Goal: Find specific page/section: Find specific page/section

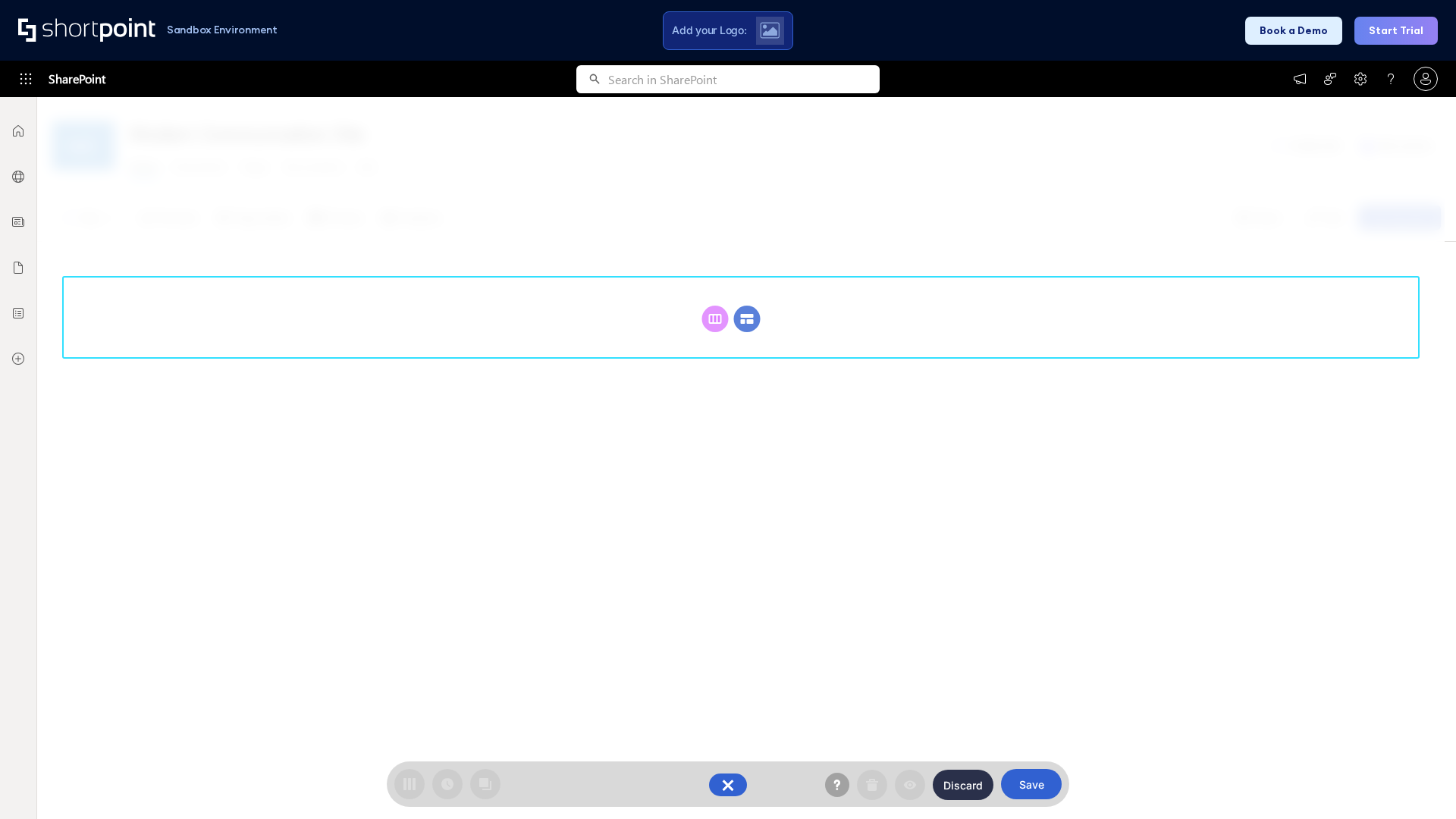
click at [747, 305] on circle at bounding box center [748, 319] width 26 height 26
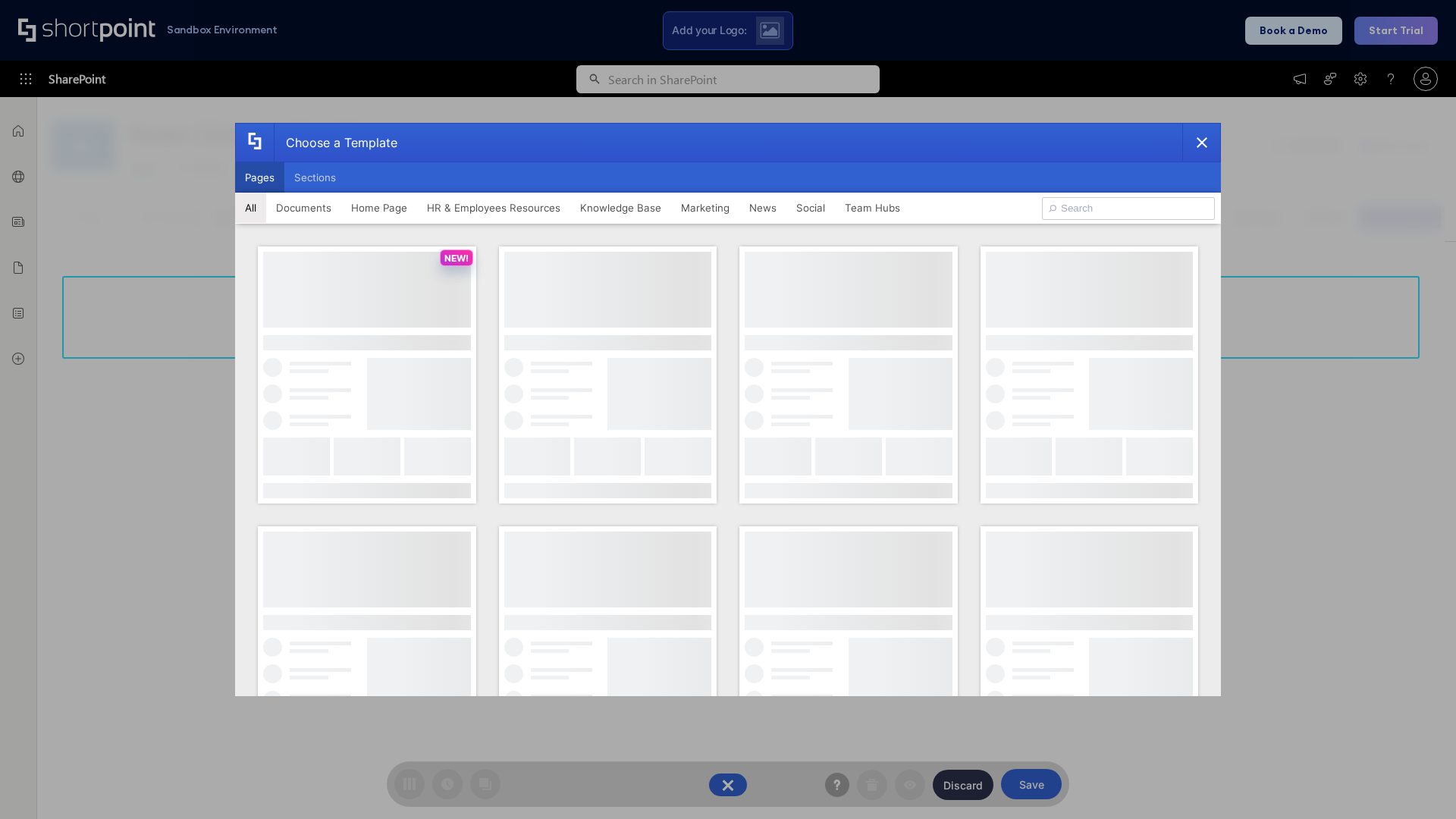
scroll to position [207, 0]
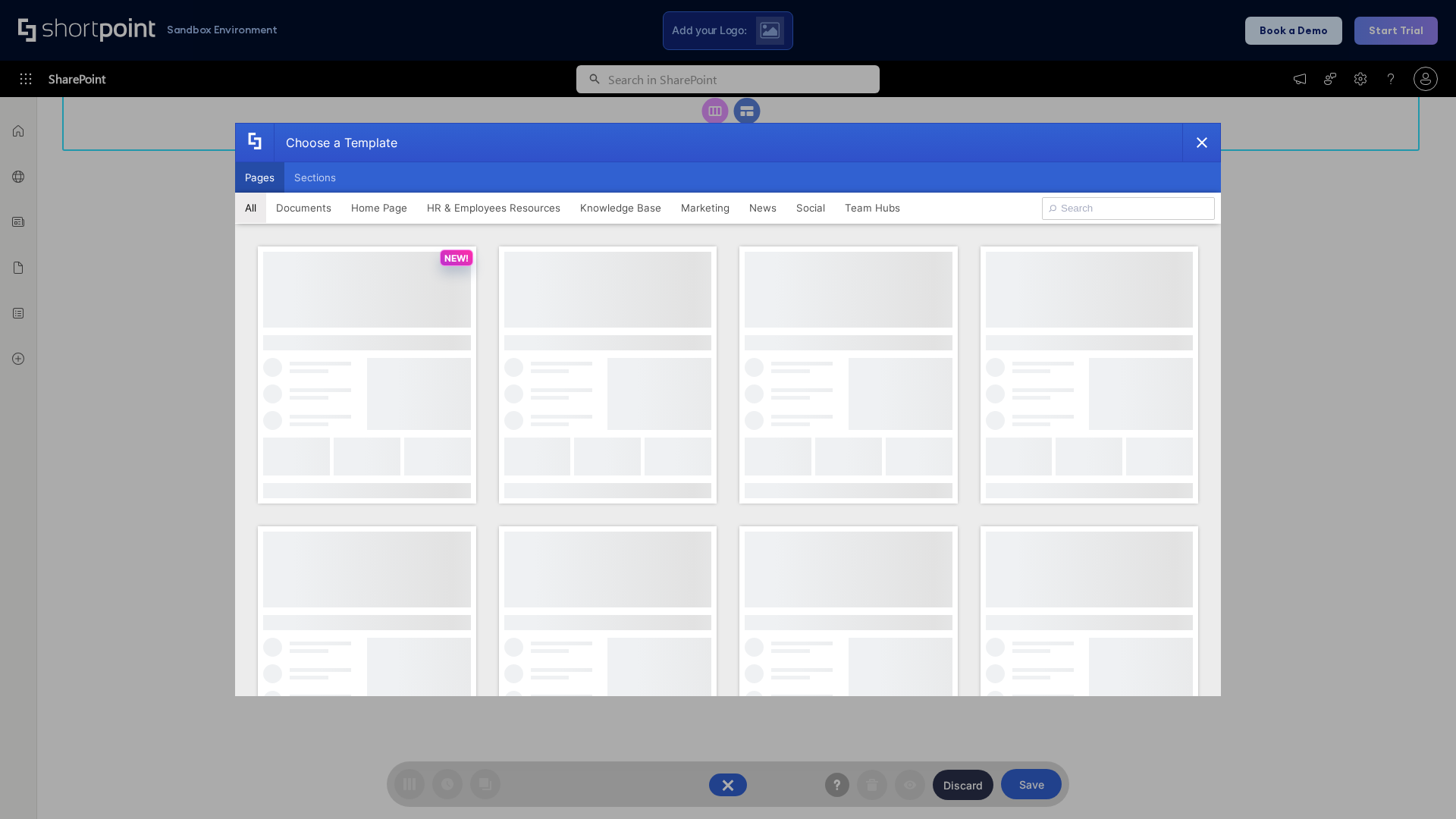
click at [260, 177] on button "Pages" at bounding box center [260, 177] width 49 height 30
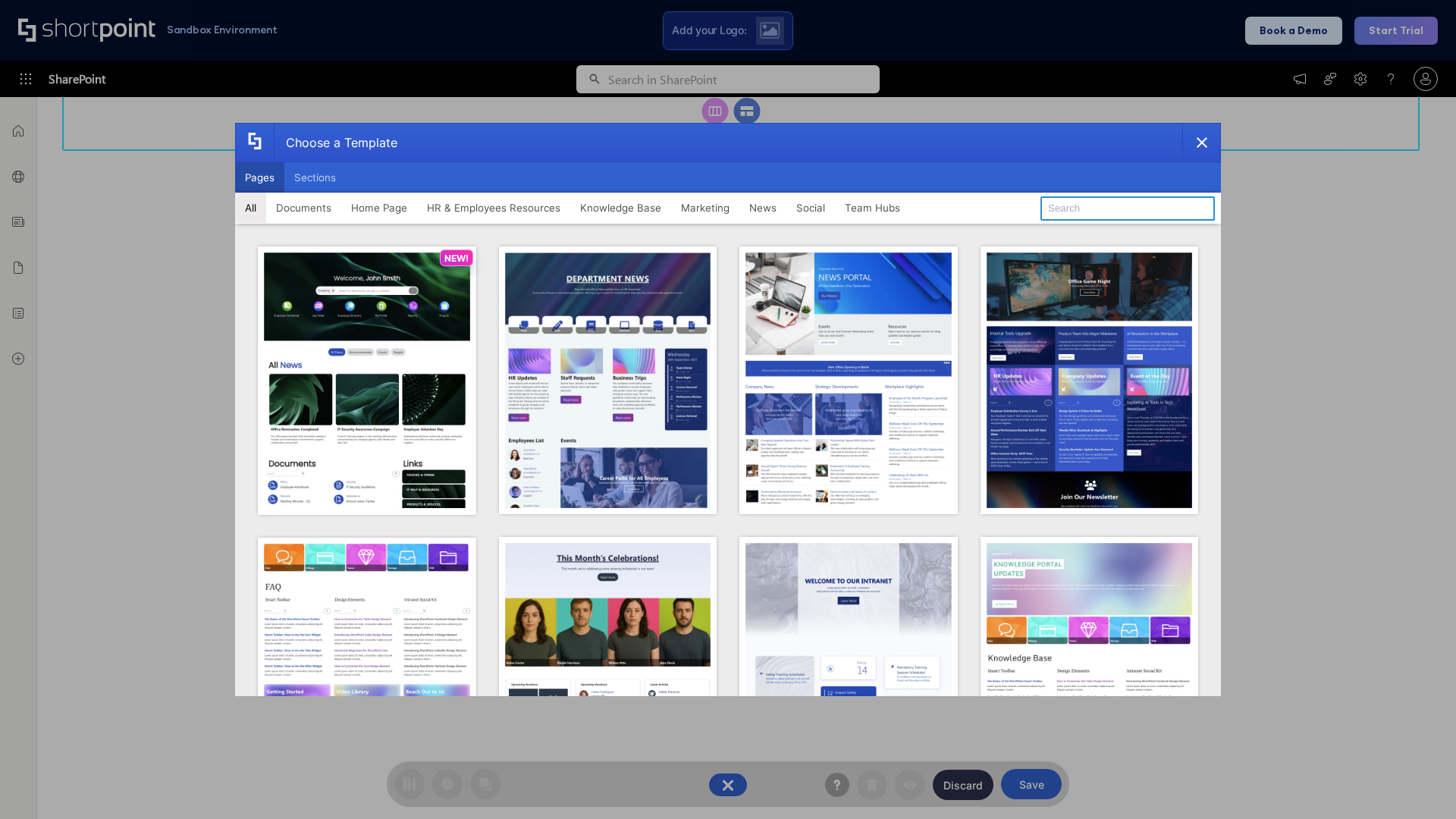
type input "HR 1"
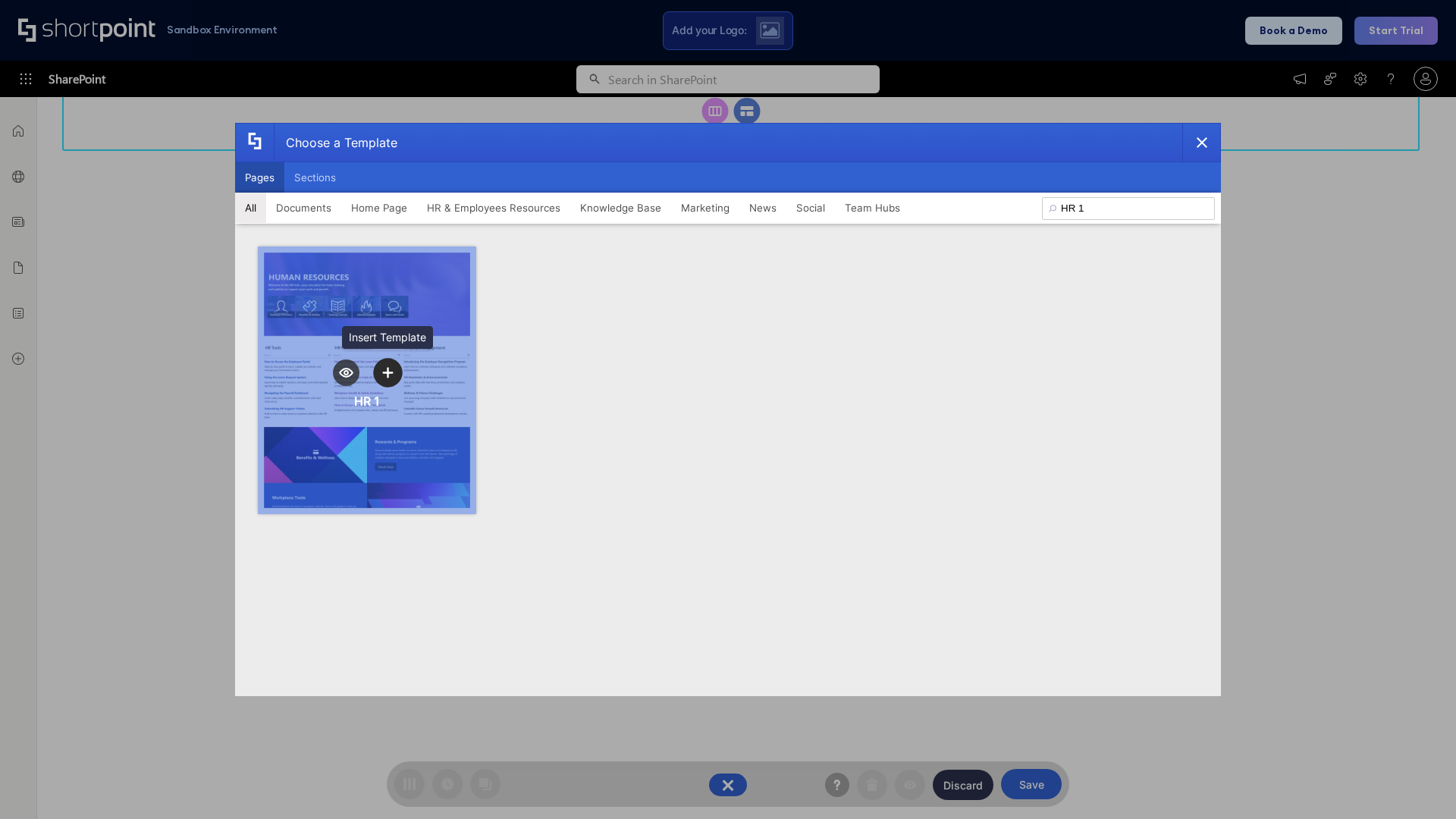
click at [388, 372] on icon "template selector" at bounding box center [388, 372] width 11 height 11
